Goal: Information Seeking & Learning: Learn about a topic

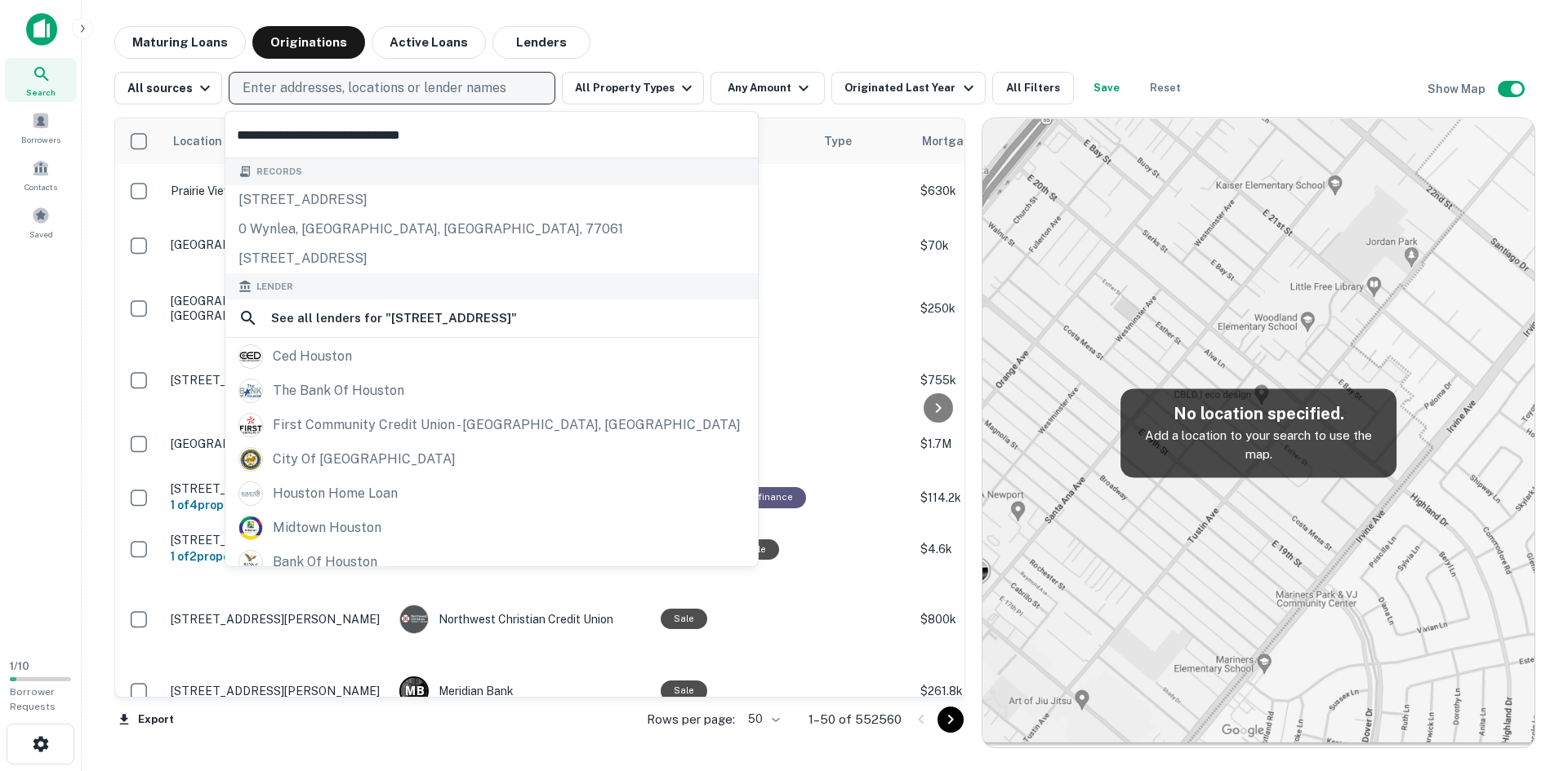
click at [354, 91] on p "Enter addresses, locations or lender names" at bounding box center [375, 87] width 264 height 19
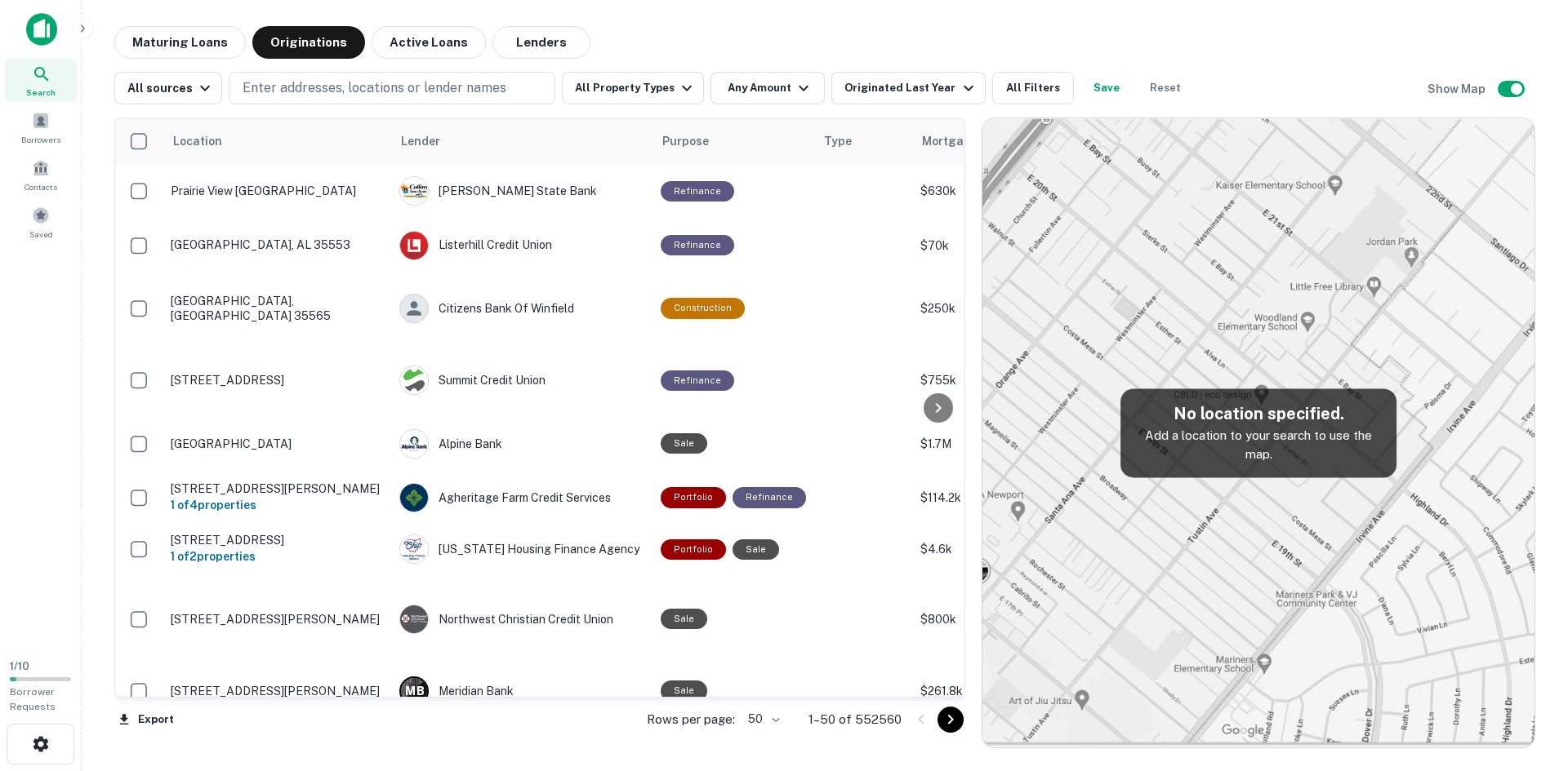
click at [41, 29] on img at bounding box center [41, 29] width 31 height 33
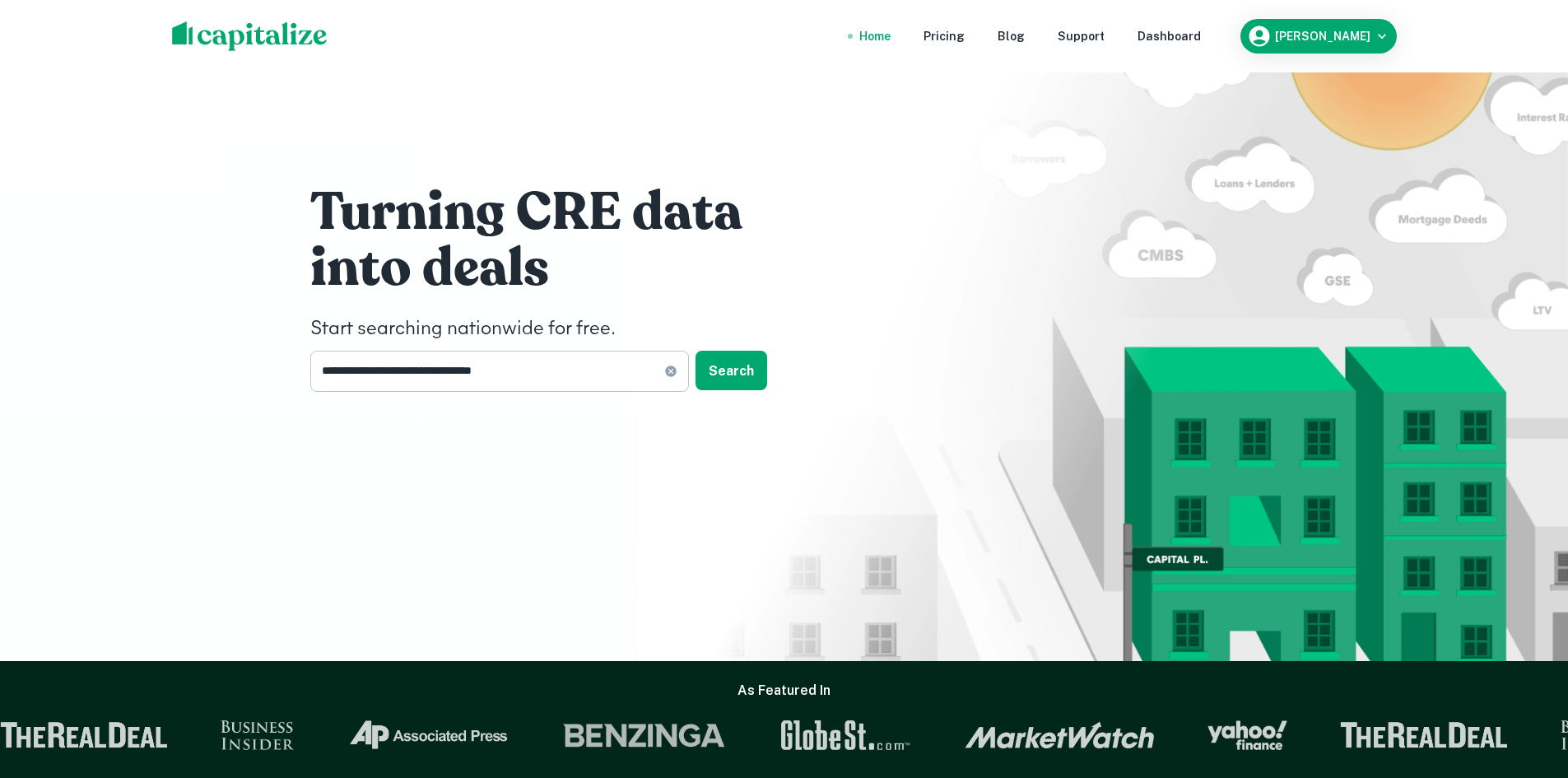
click at [672, 369] on icon at bounding box center [670, 370] width 11 height 11
click at [562, 377] on input "text" at bounding box center [493, 371] width 367 height 41
type input "**********"
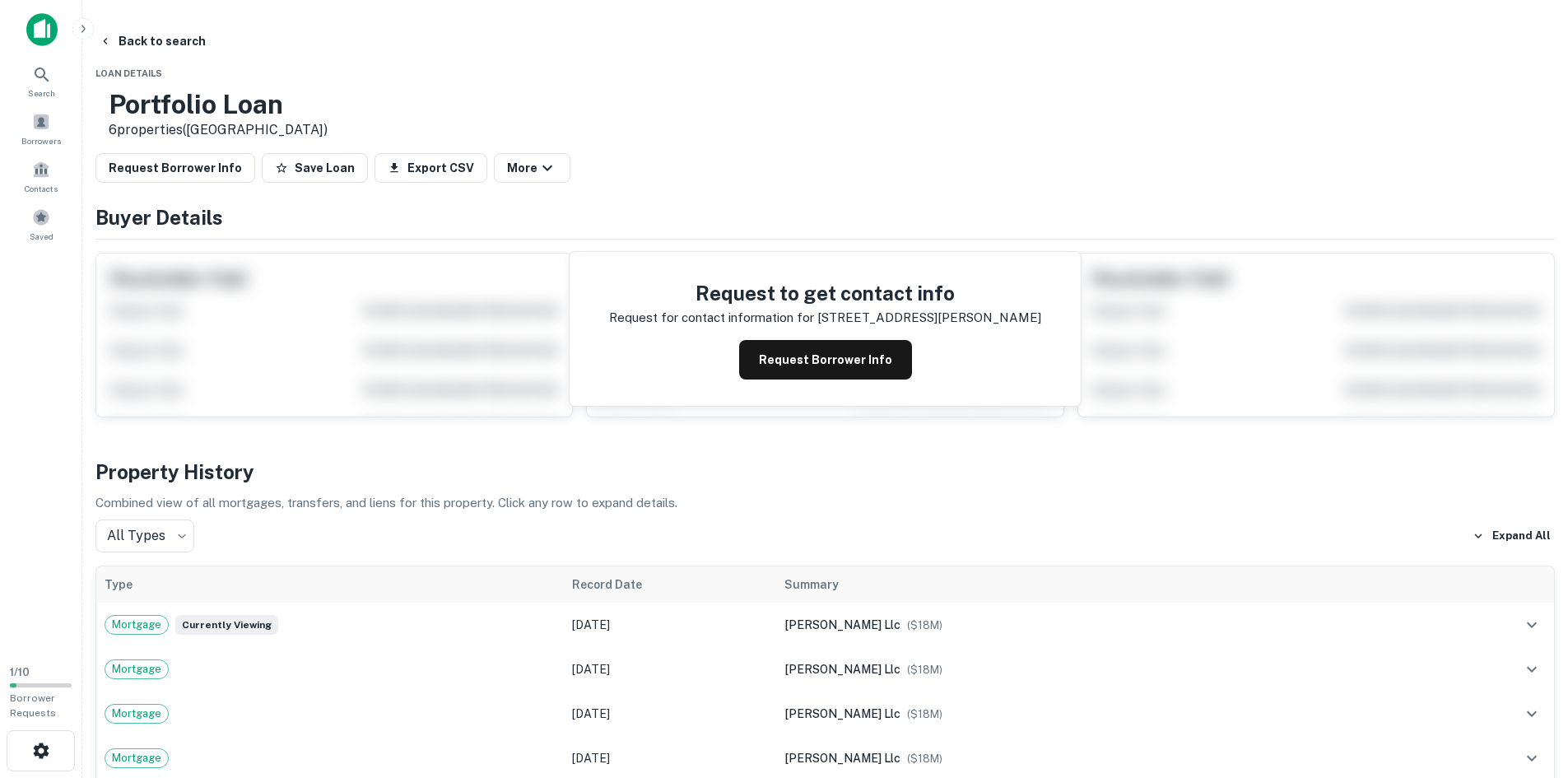
click at [36, 25] on img at bounding box center [42, 30] width 31 height 33
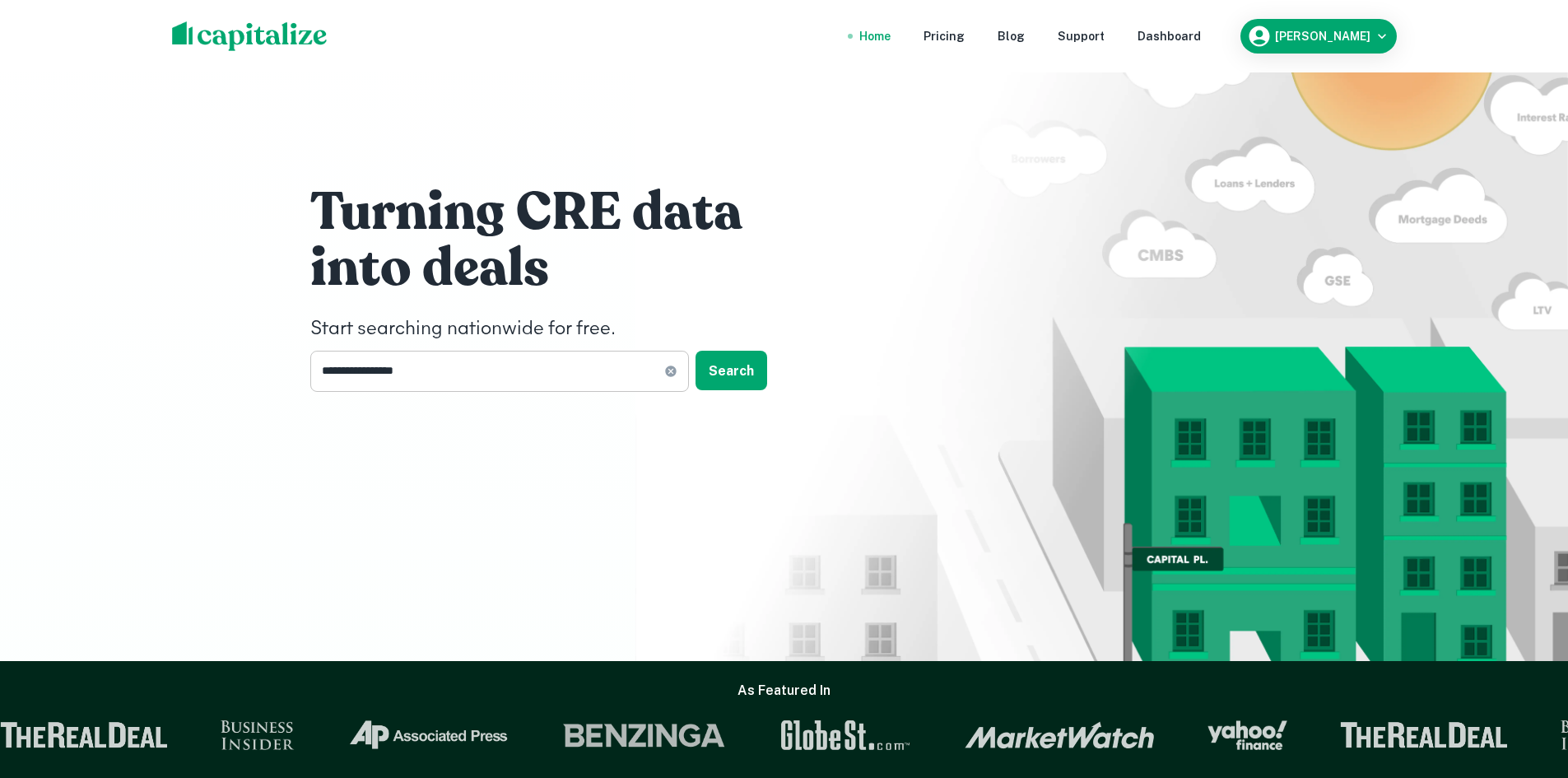
click at [666, 370] on icon at bounding box center [670, 370] width 11 height 11
click at [593, 365] on input "text" at bounding box center [493, 371] width 367 height 41
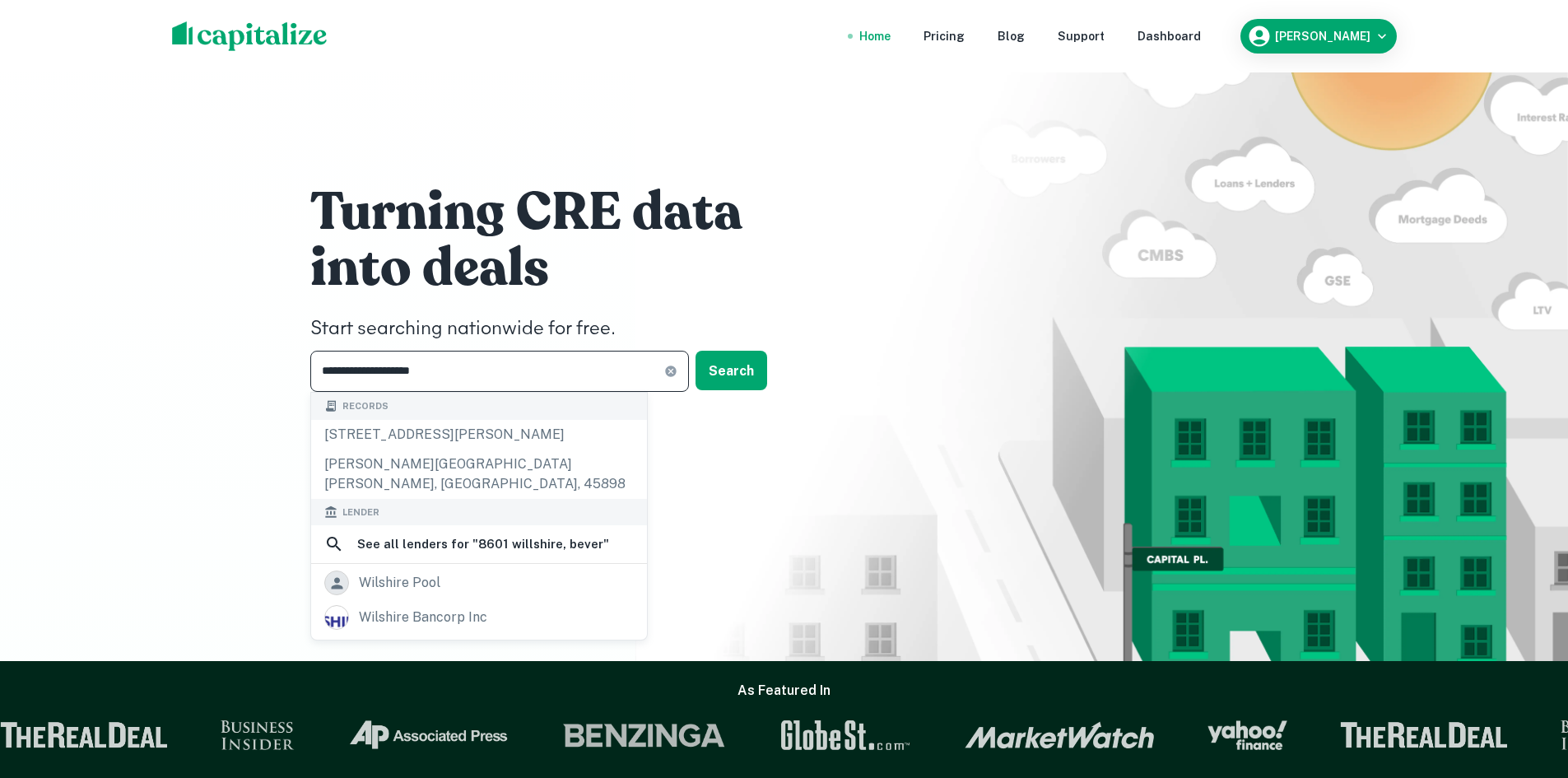
type input "**********"
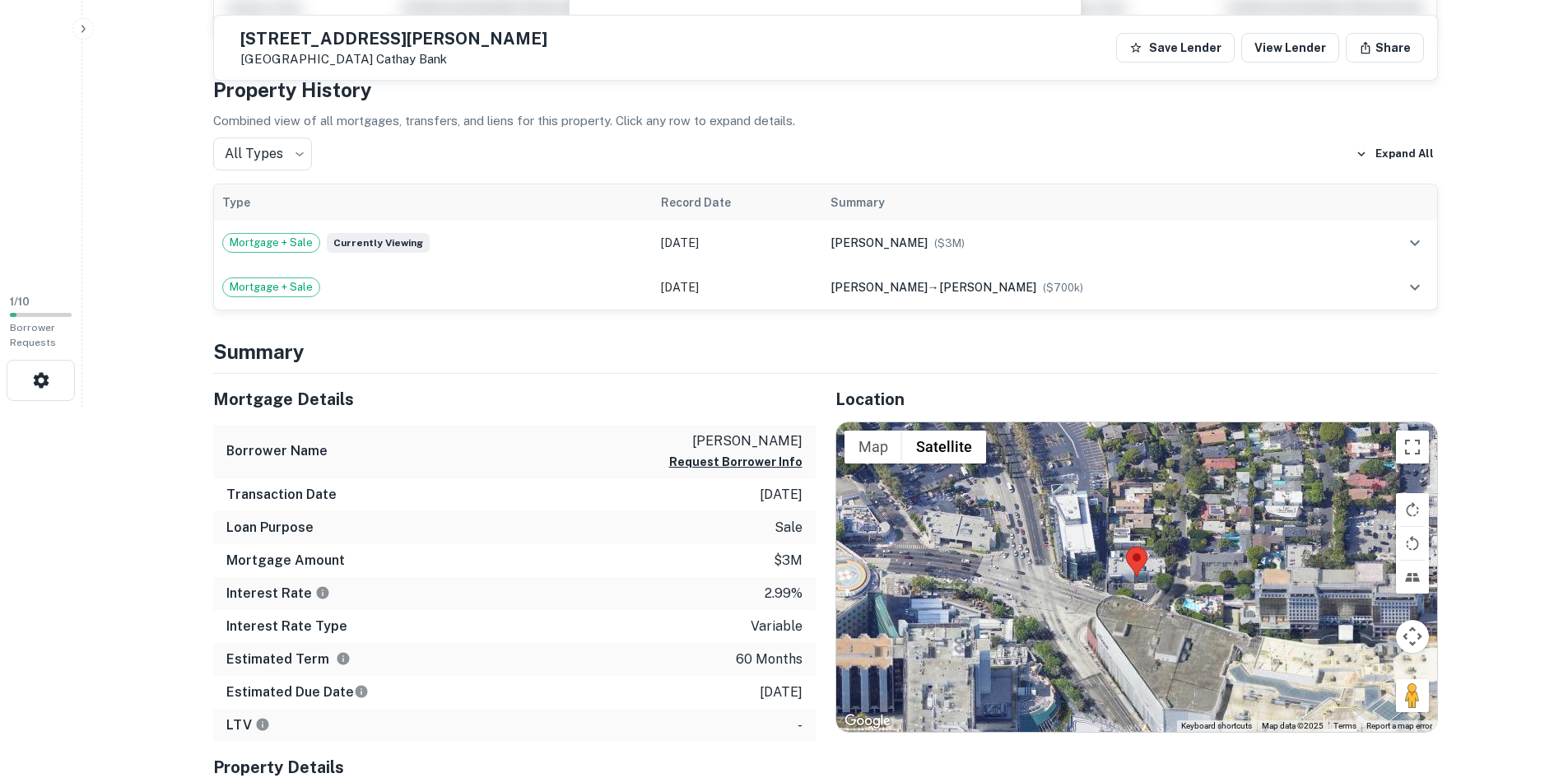
scroll to position [371, 0]
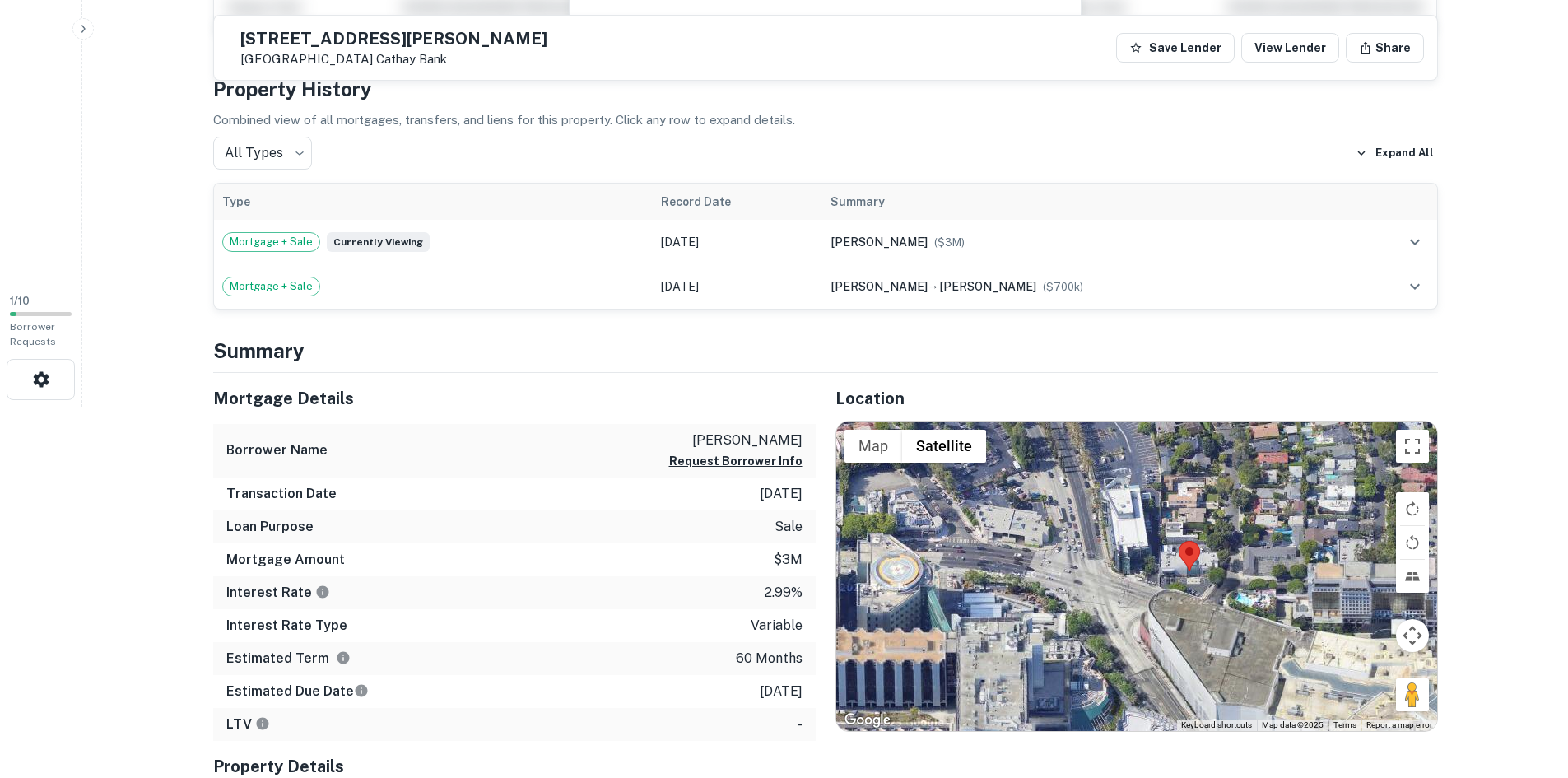
drag, startPoint x: 1188, startPoint y: 554, endPoint x: 1192, endPoint y: 531, distance: 23.3
click at [1192, 531] on div at bounding box center [1136, 576] width 601 height 309
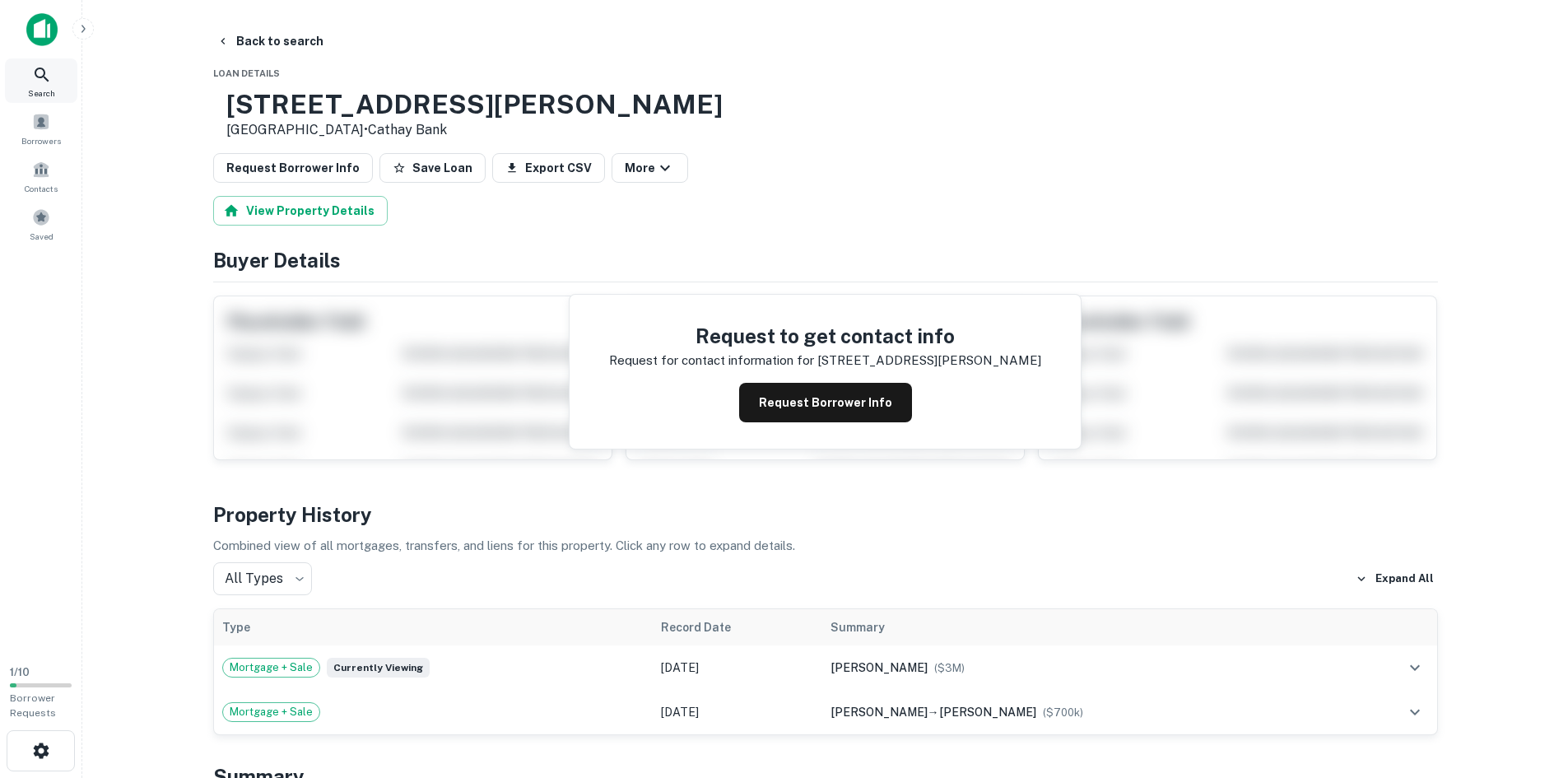
click at [44, 87] on span "Search" at bounding box center [42, 93] width 27 height 14
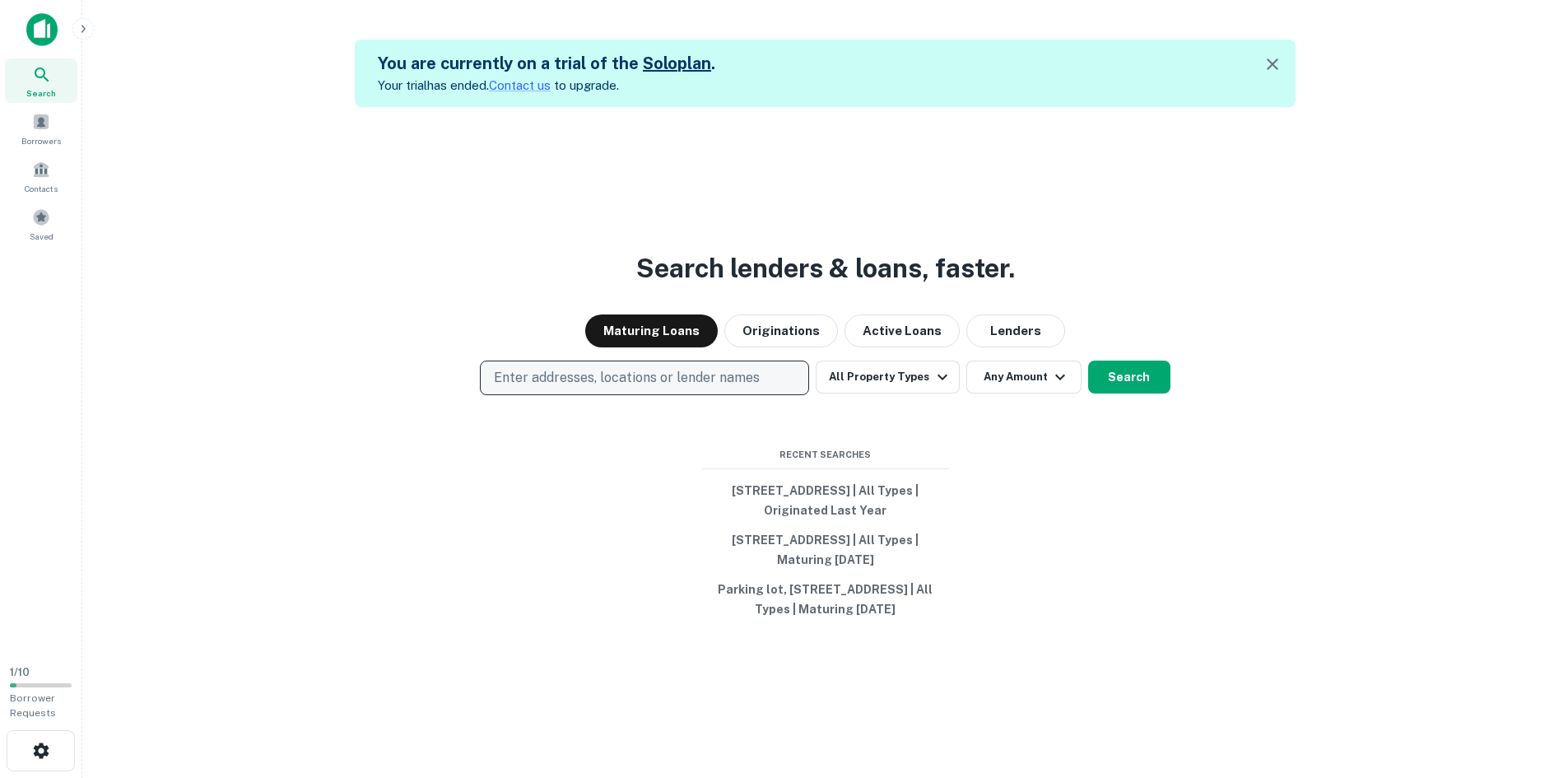
click at [556, 370] on p "Enter addresses, locations or lender names" at bounding box center [627, 377] width 266 height 19
type input "**********"
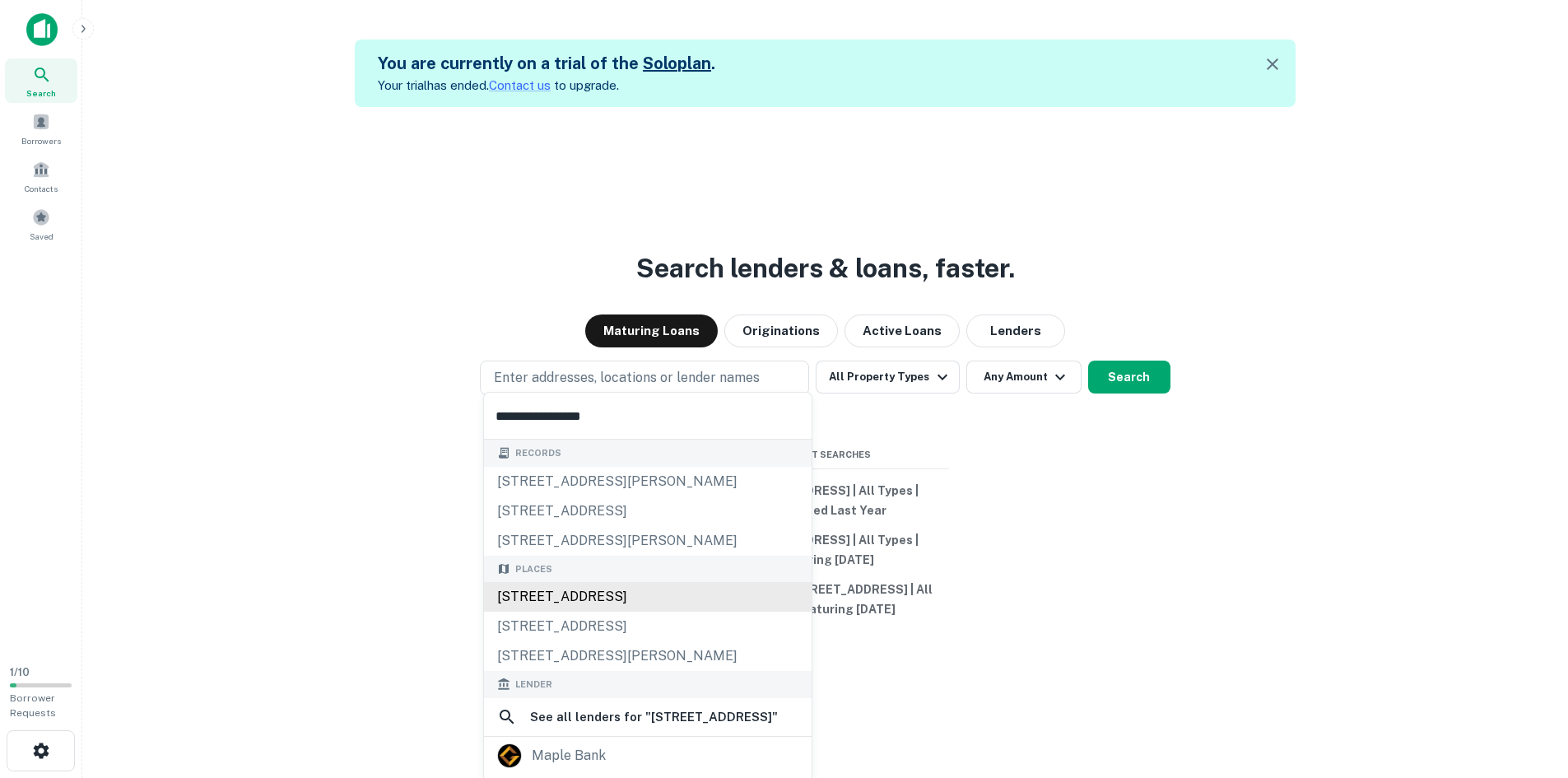
click at [584, 599] on div "[STREET_ADDRESS]" at bounding box center [647, 597] width 328 height 30
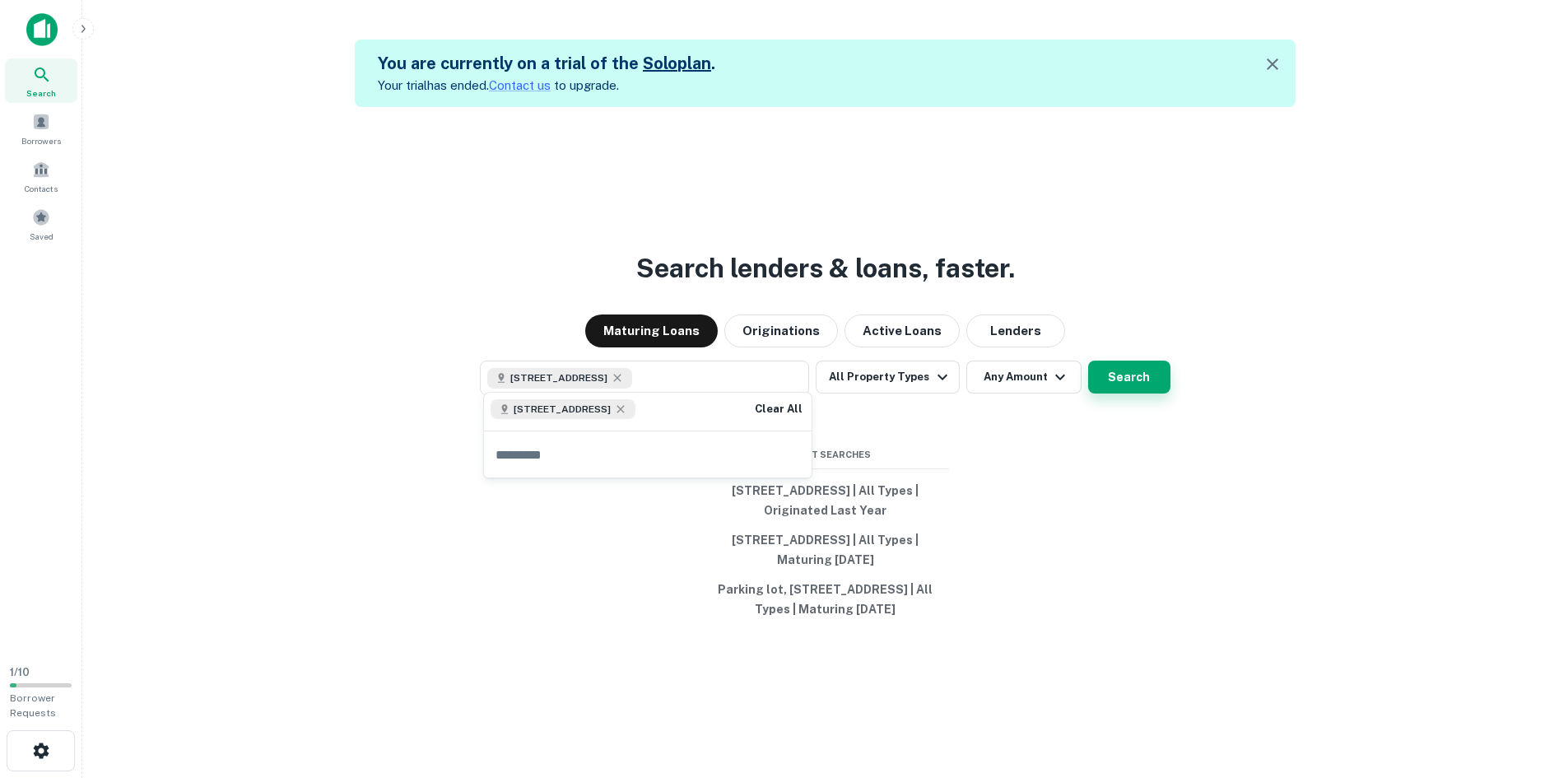
click at [1147, 373] on button "Search" at bounding box center [1129, 377] width 82 height 33
